Goal: Download file/media

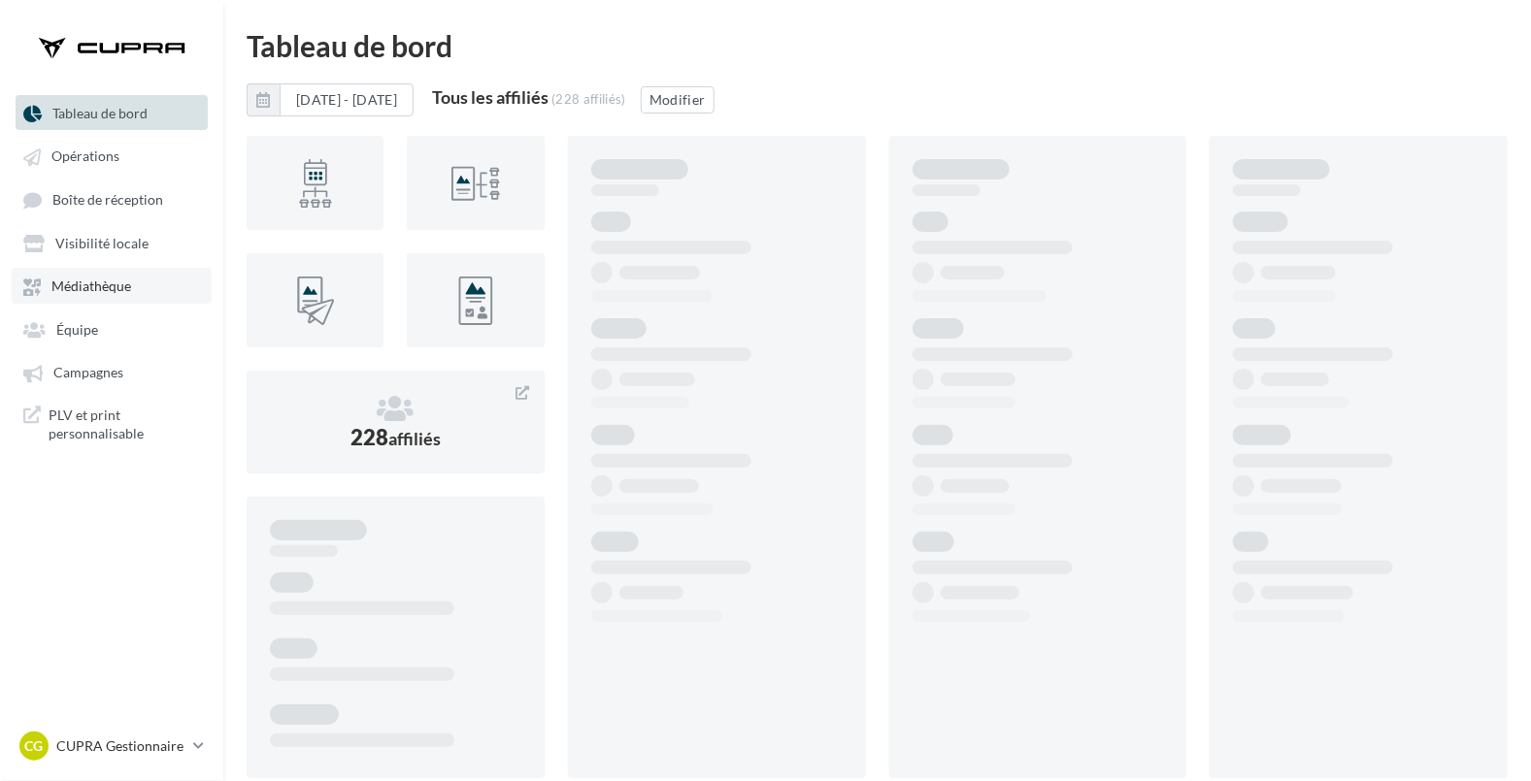
click at [95, 284] on span "Médiathèque" at bounding box center [91, 287] width 80 height 17
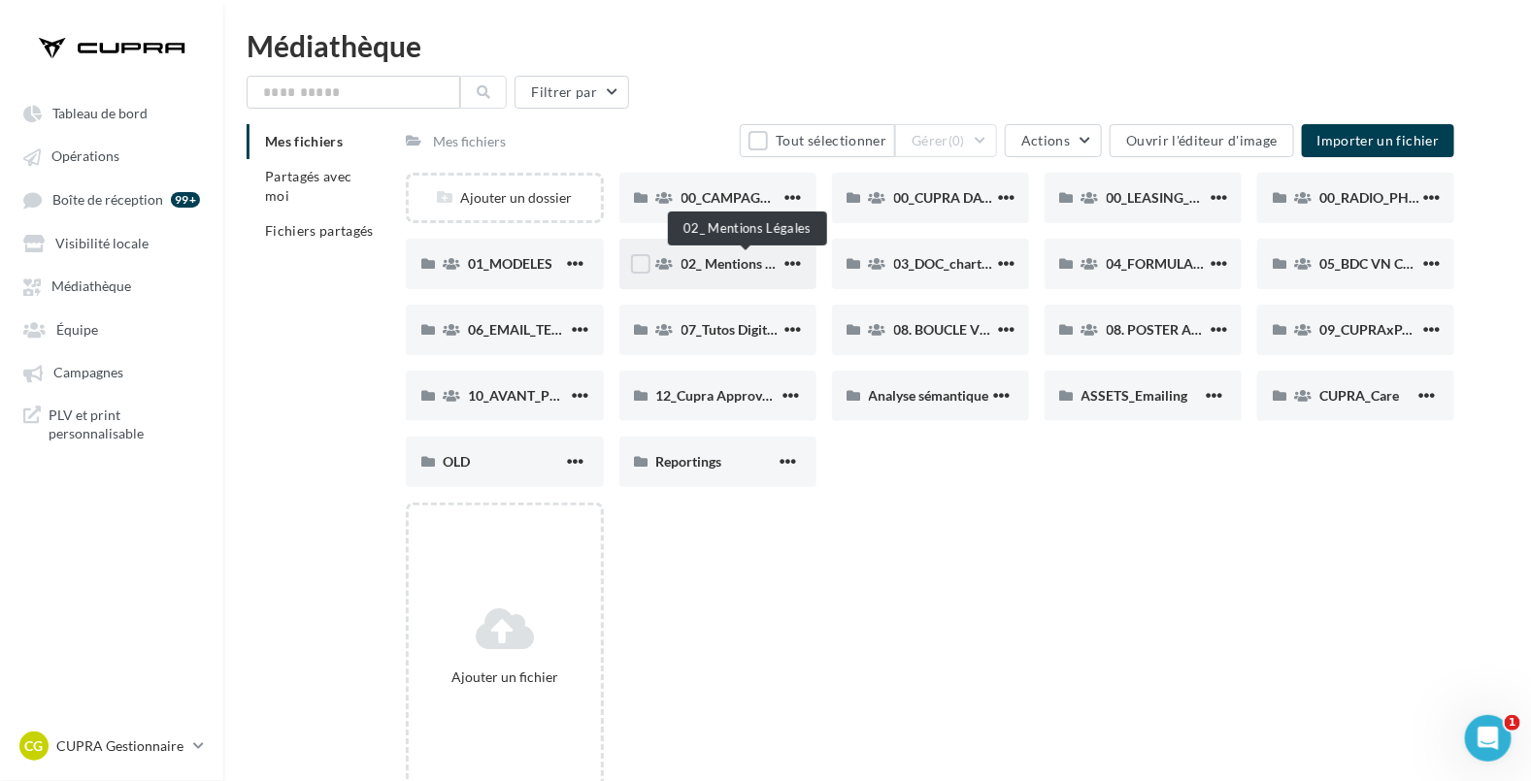
click at [720, 264] on span "02_ Mentions Légales" at bounding box center [745, 263] width 128 height 17
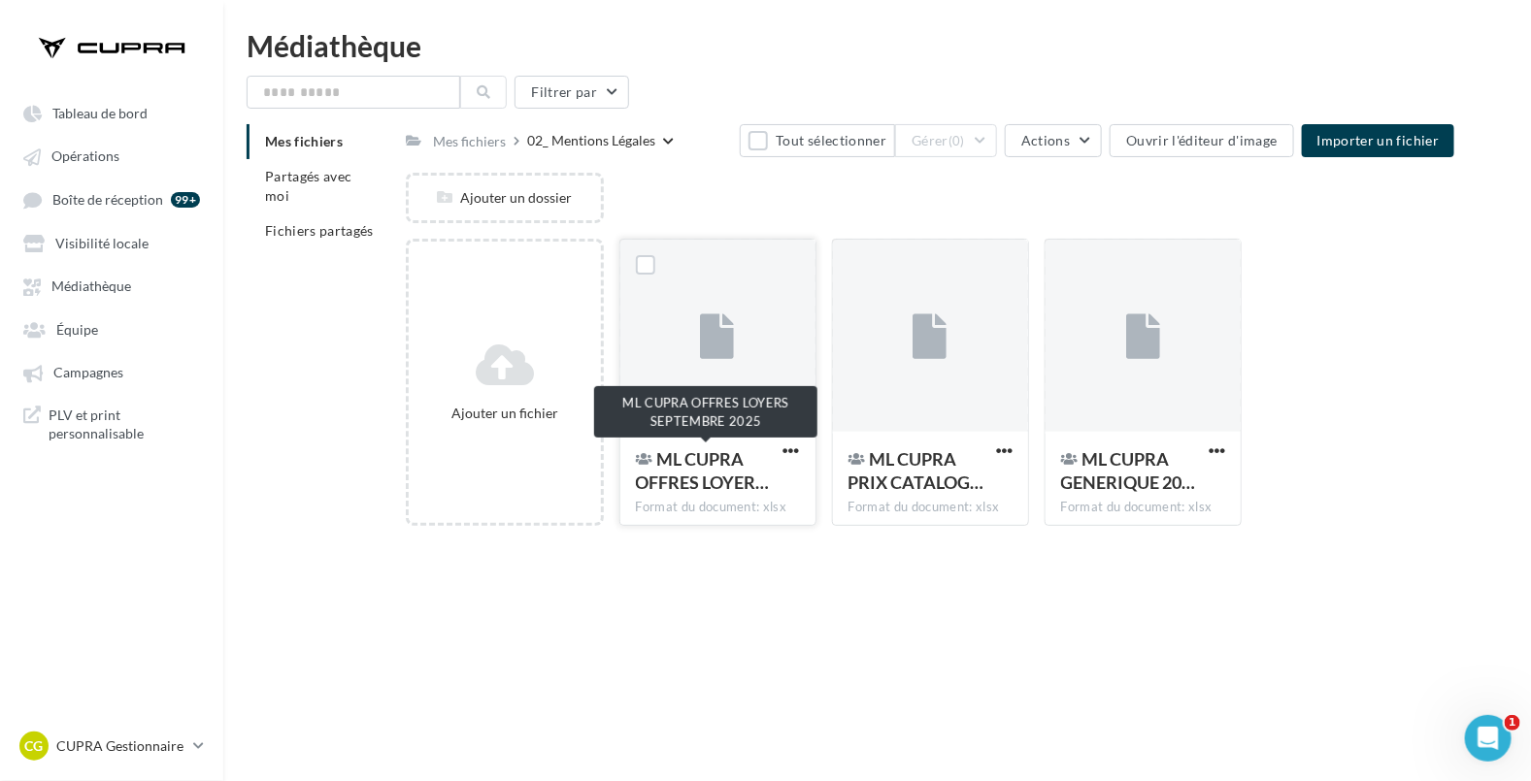
click at [698, 469] on div "ML CUPRA OFFRES LOYER…" at bounding box center [706, 471] width 141 height 47
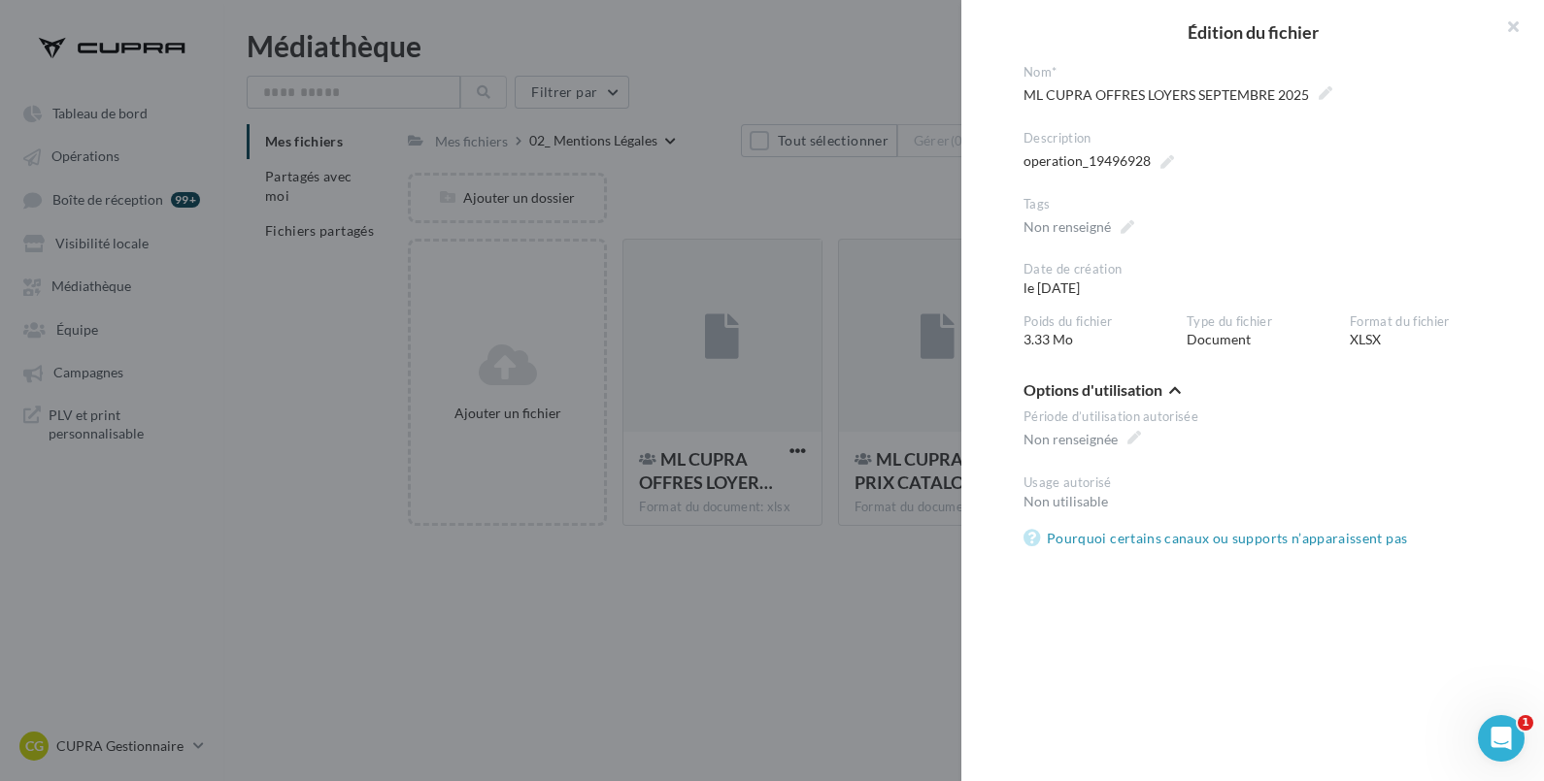
click at [789, 478] on div at bounding box center [772, 390] width 1544 height 781
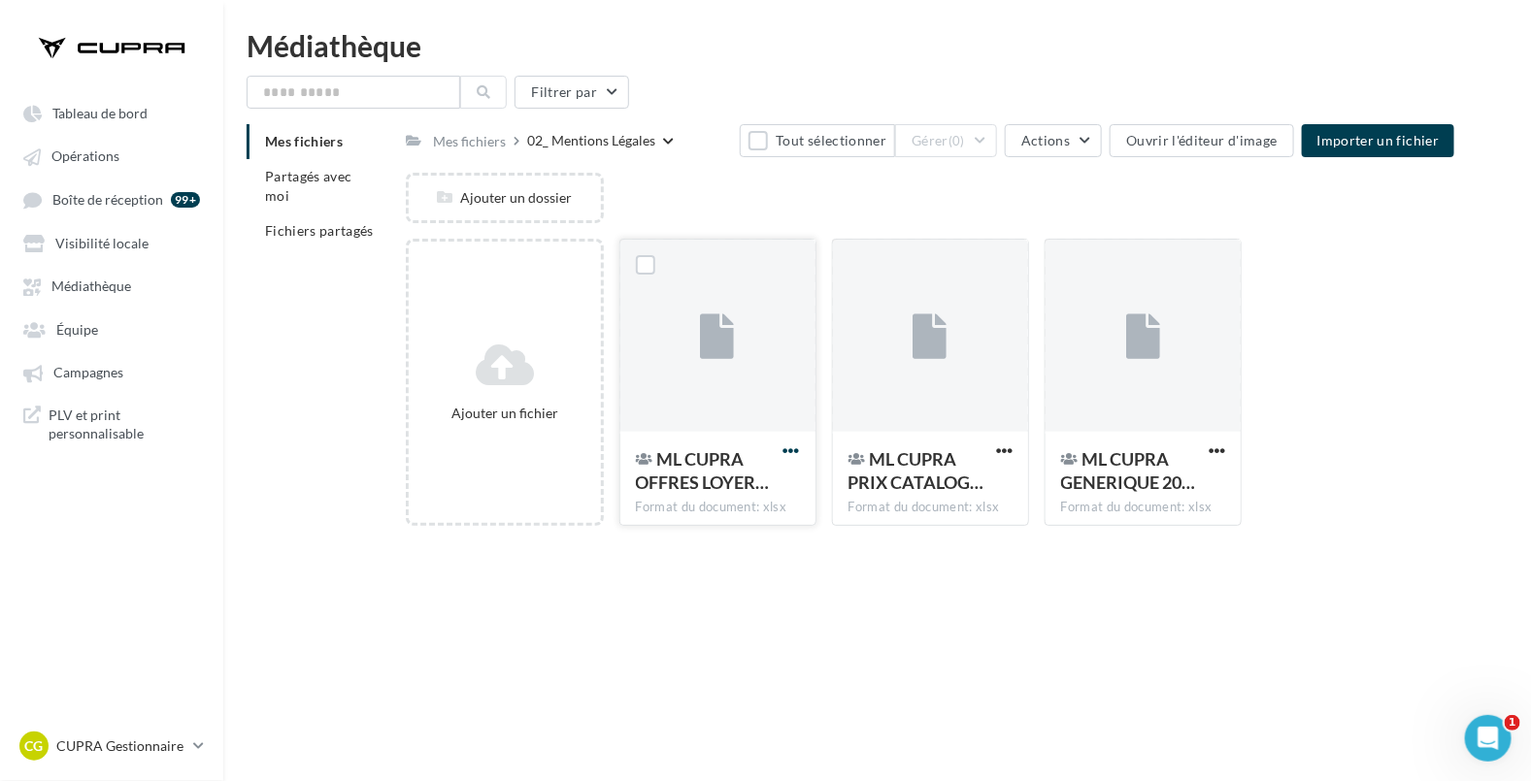
click at [795, 459] on span "button" at bounding box center [791, 451] width 17 height 17
click at [701, 529] on button "Télécharger" at bounding box center [696, 540] width 216 height 50
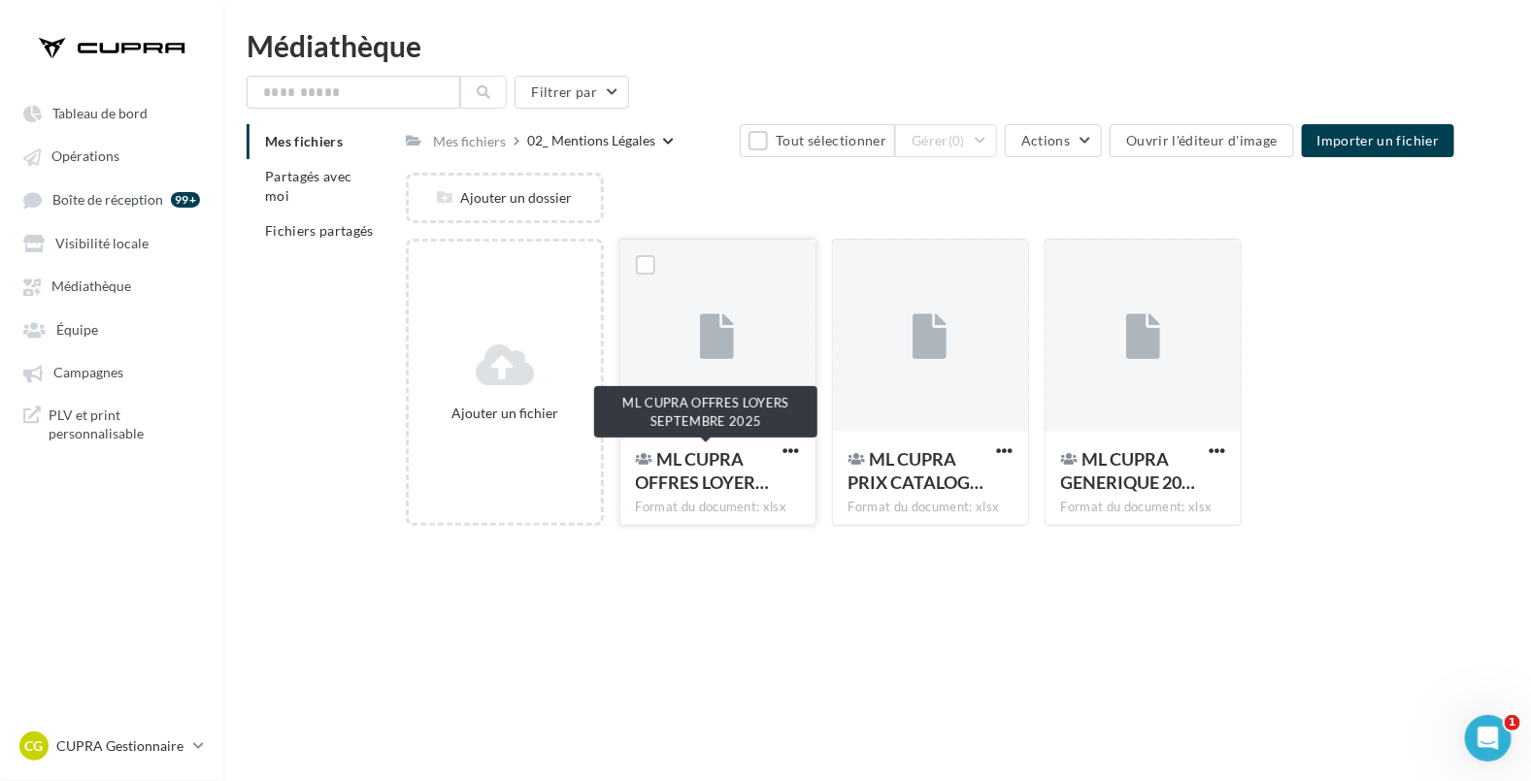
click at [708, 479] on span "ML CUPRA OFFRES LOYER…" at bounding box center [703, 471] width 134 height 45
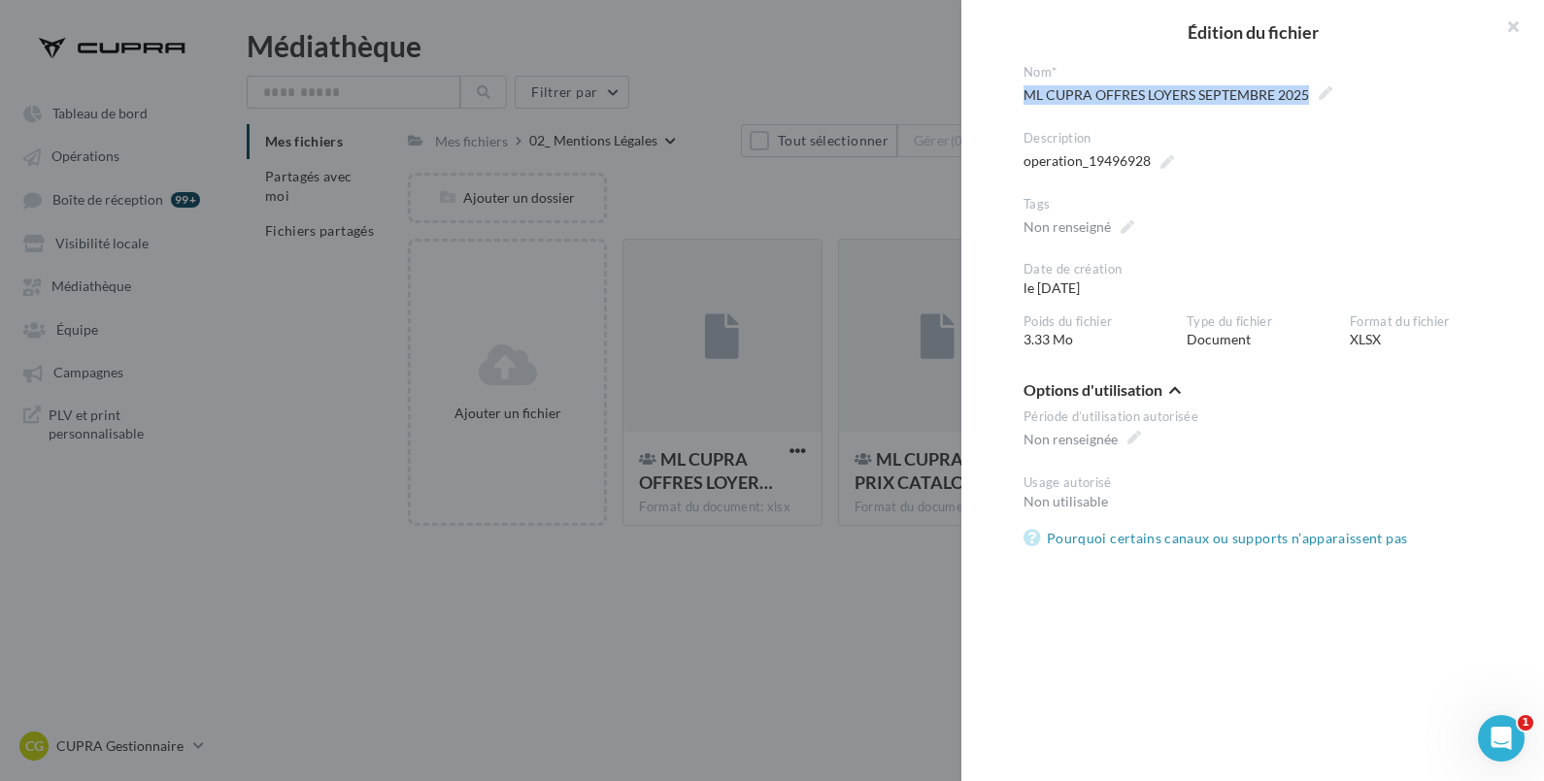
drag, startPoint x: 1313, startPoint y: 98, endPoint x: 1000, endPoint y: 94, distance: 312.6
click at [1000, 94] on div "**********" at bounding box center [1260, 411] width 598 height 694
copy span "ML CUPRA OFFRES LOYERS SEPTEMBRE 2025"
click at [1514, 25] on button "button" at bounding box center [1505, 29] width 78 height 58
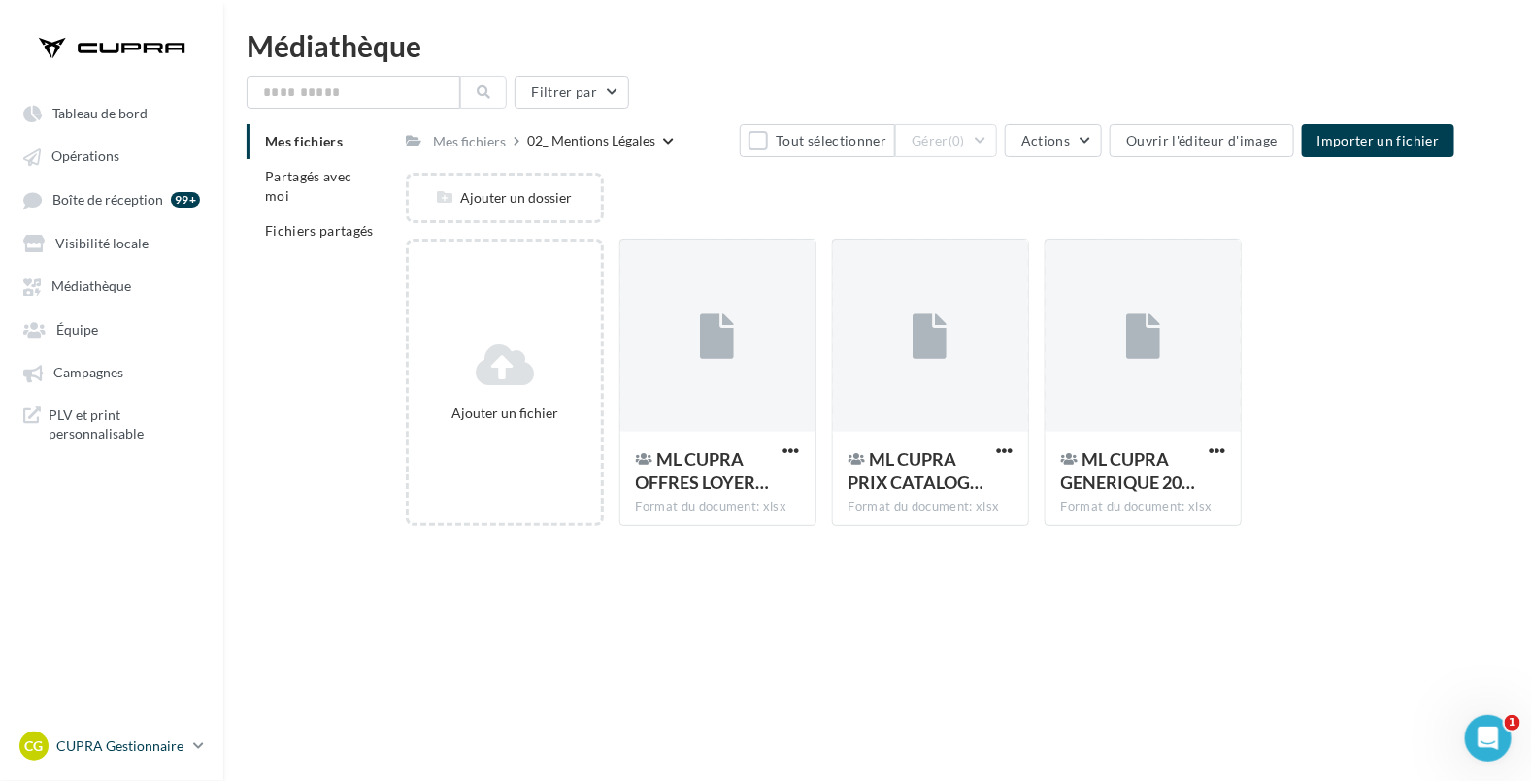
click at [126, 732] on div "CG CUPRA Gestionnaire [EMAIL_ADDRESS][DOMAIN_NAME]" at bounding box center [102, 746] width 166 height 29
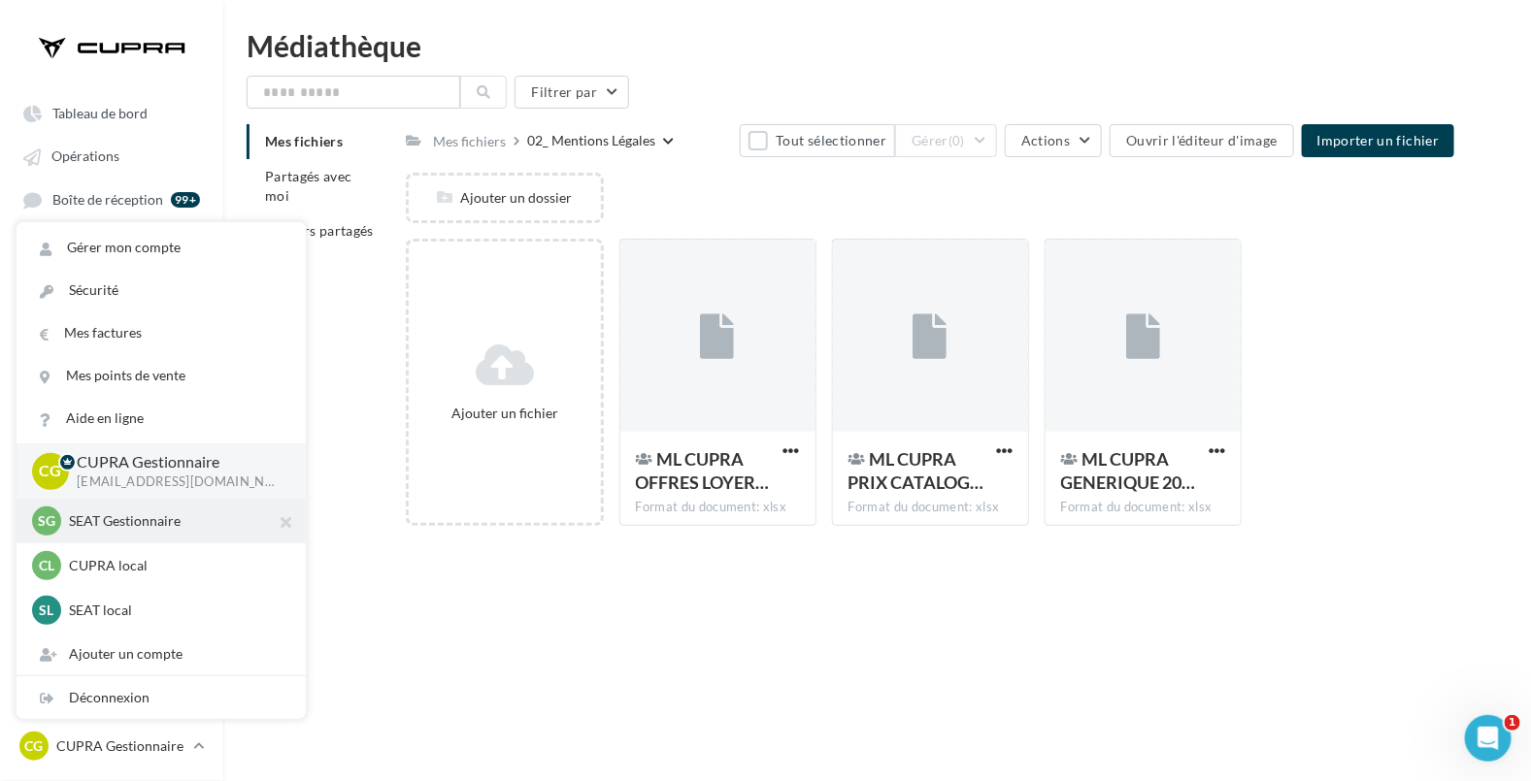
click at [134, 534] on div "SG SEAT Gestionnaire [EMAIL_ADDRESS][DOMAIN_NAME]_SEAT" at bounding box center [161, 521] width 258 height 29
